Goal: Find specific page/section: Find specific page/section

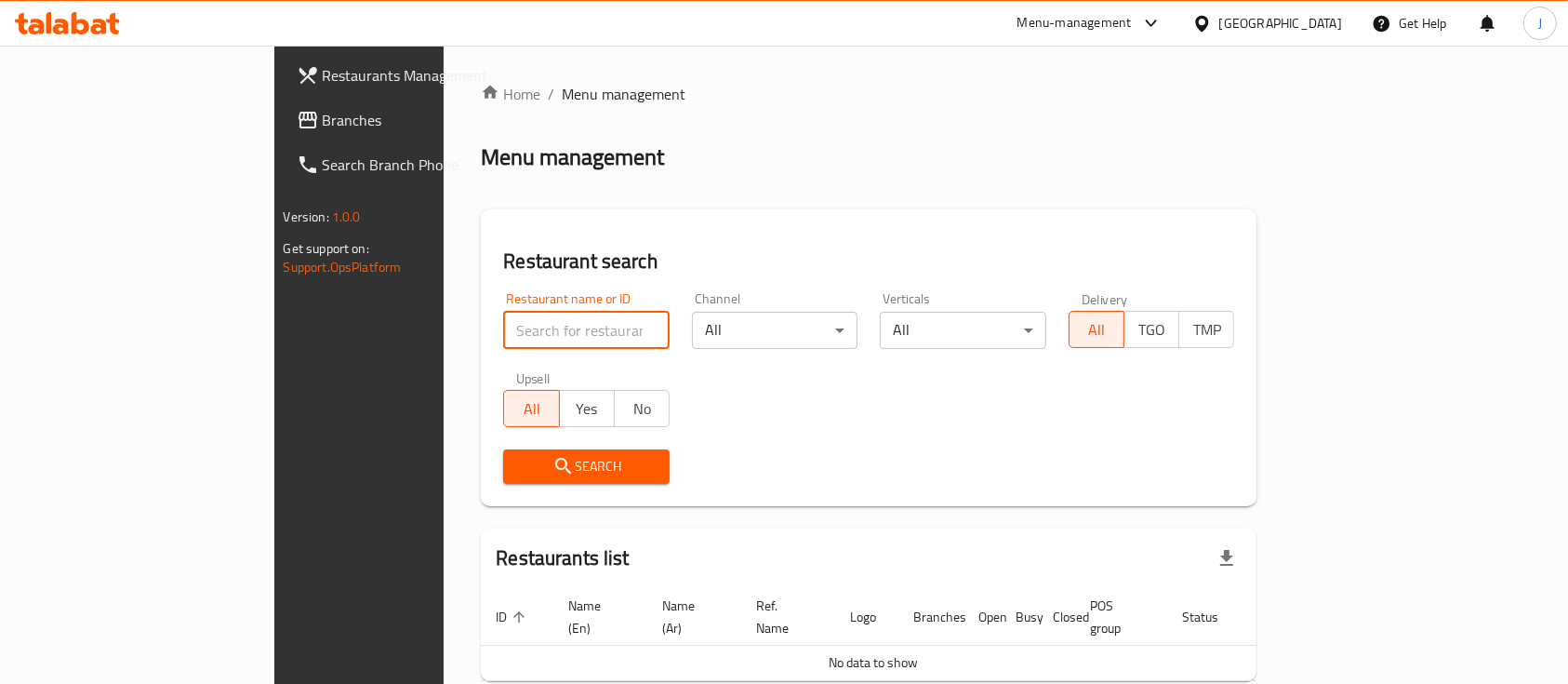
click at [503, 325] on input "search" at bounding box center [586, 331] width 166 height 38
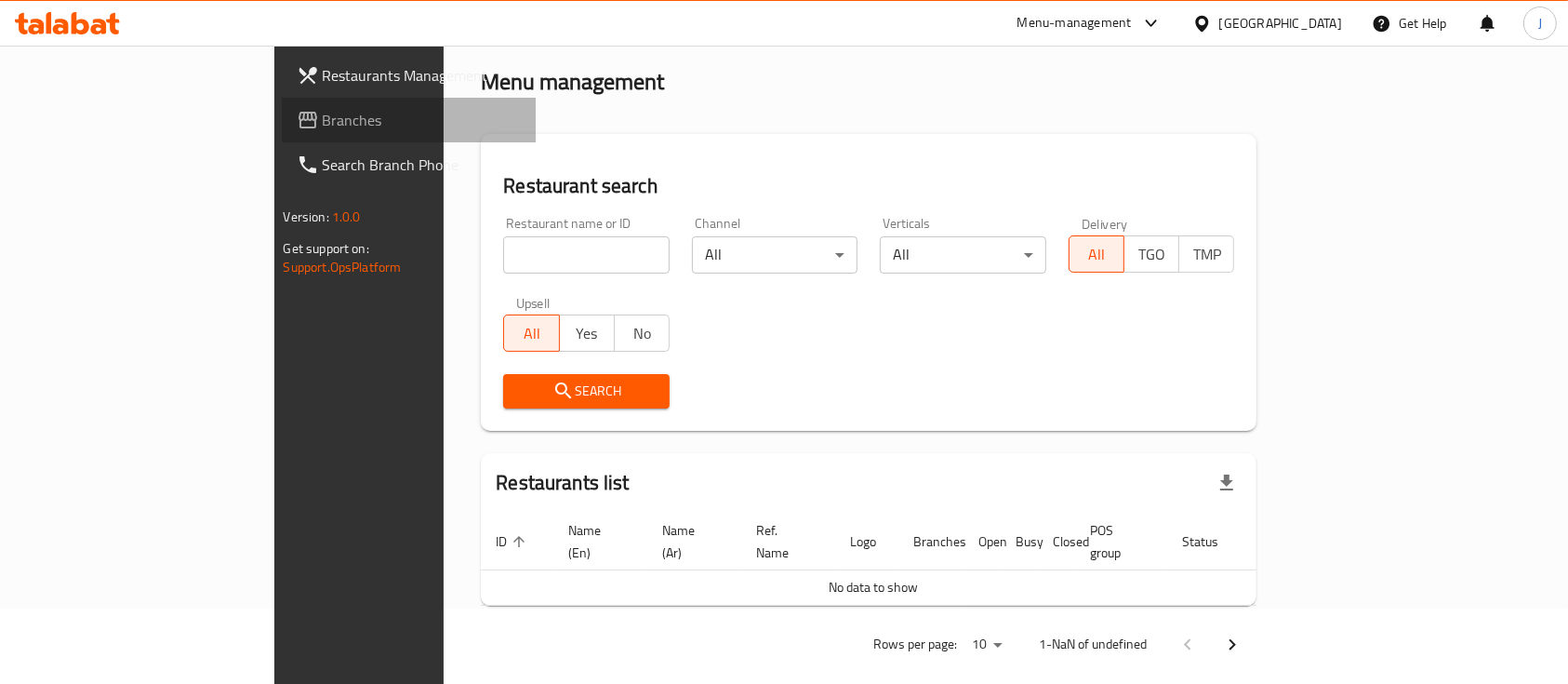
click at [282, 135] on link "Branches" at bounding box center [409, 120] width 254 height 45
